Goal: Transaction & Acquisition: Purchase product/service

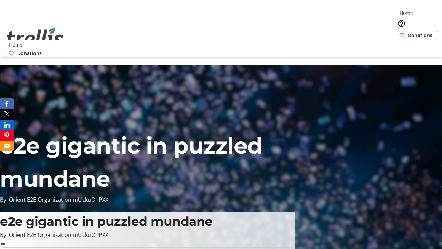
click at [408, 31] on span "Donations" at bounding box center [420, 34] width 25 height 7
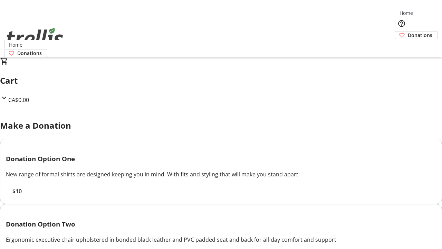
click at [22, 195] on span "$10" at bounding box center [16, 191] width 9 height 8
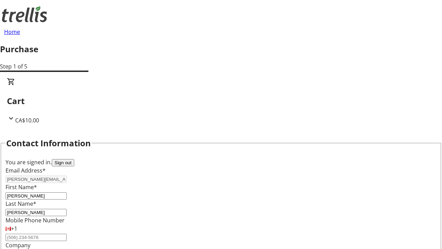
select select "CA"
type input "[STREET_ADDRESS][PERSON_NAME]"
type input "Kelowna"
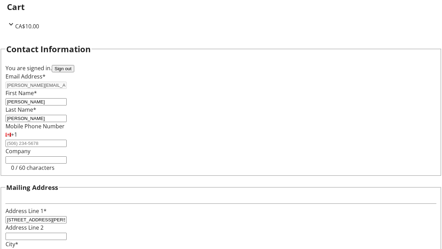
select select "BC"
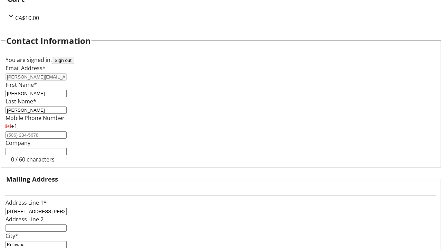
type input "Kelowna"
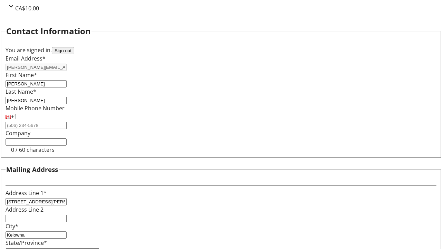
type input "V1Y 0C2"
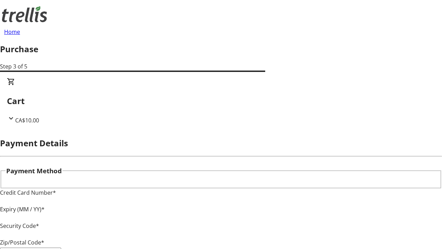
type input "V1Y 0C2"
